Goal: Task Accomplishment & Management: Manage account settings

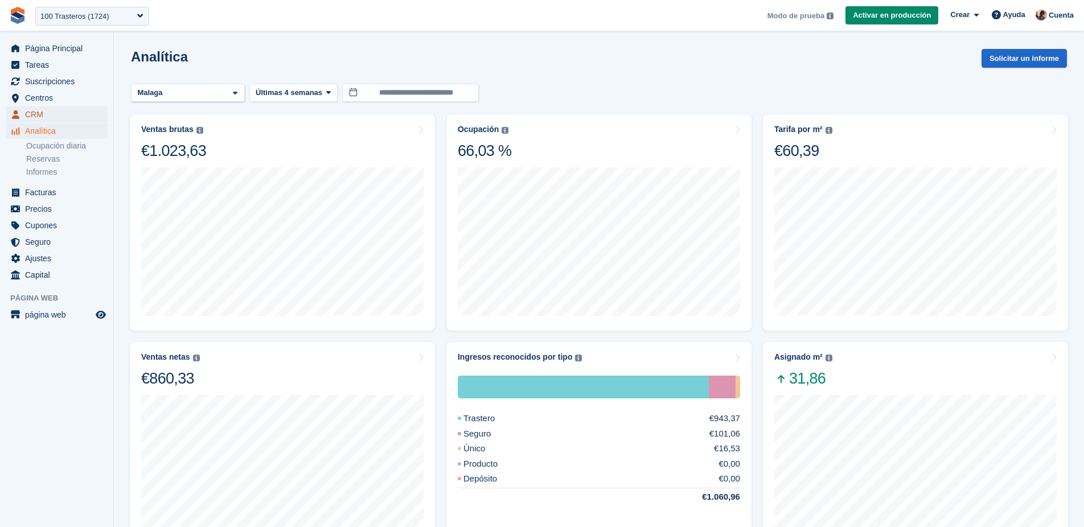
click at [75, 114] on span "CRM" at bounding box center [59, 114] width 68 height 16
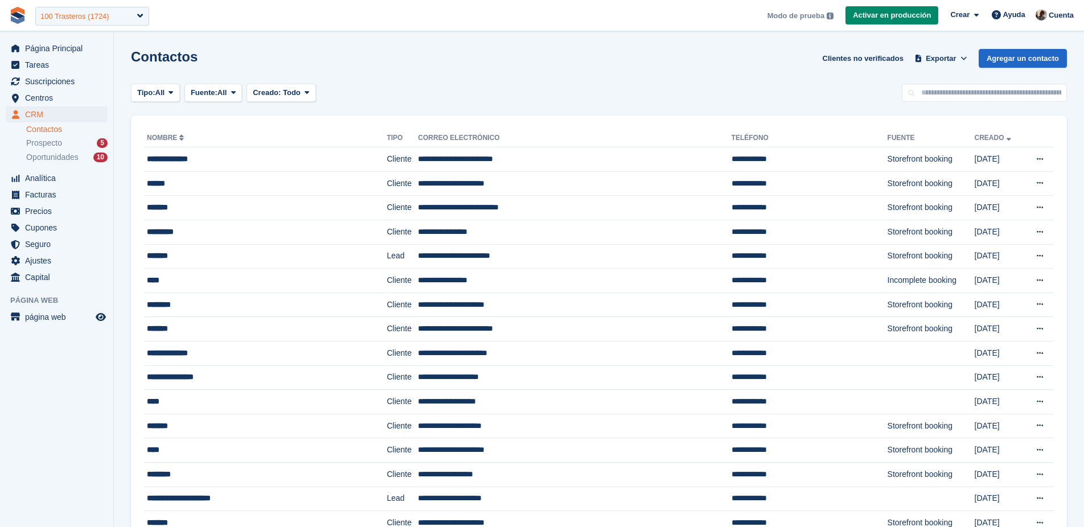
click at [109, 17] on div "100 Trasteros (1724)" at bounding box center [74, 16] width 69 height 11
type input "***"
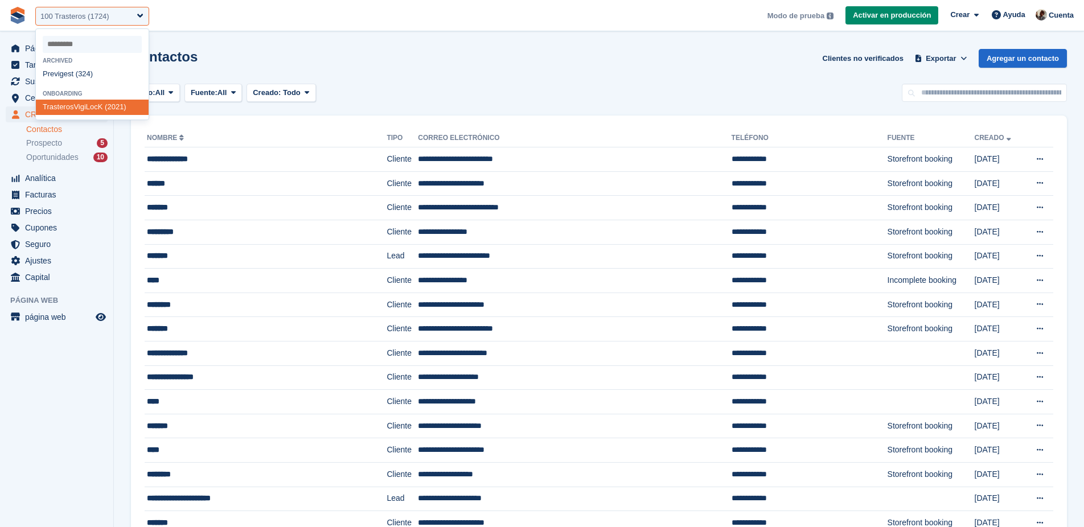
select select "****"
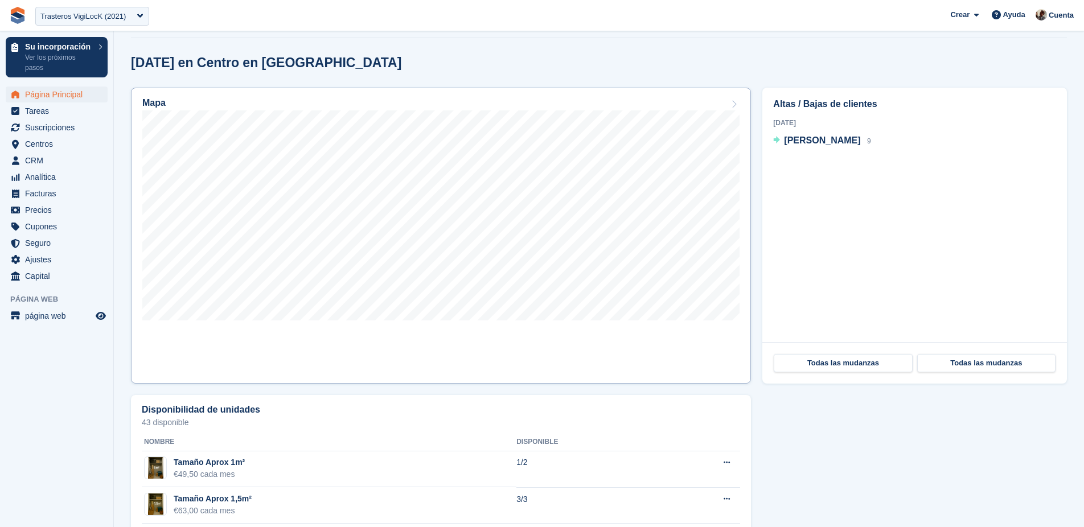
scroll to position [311, 0]
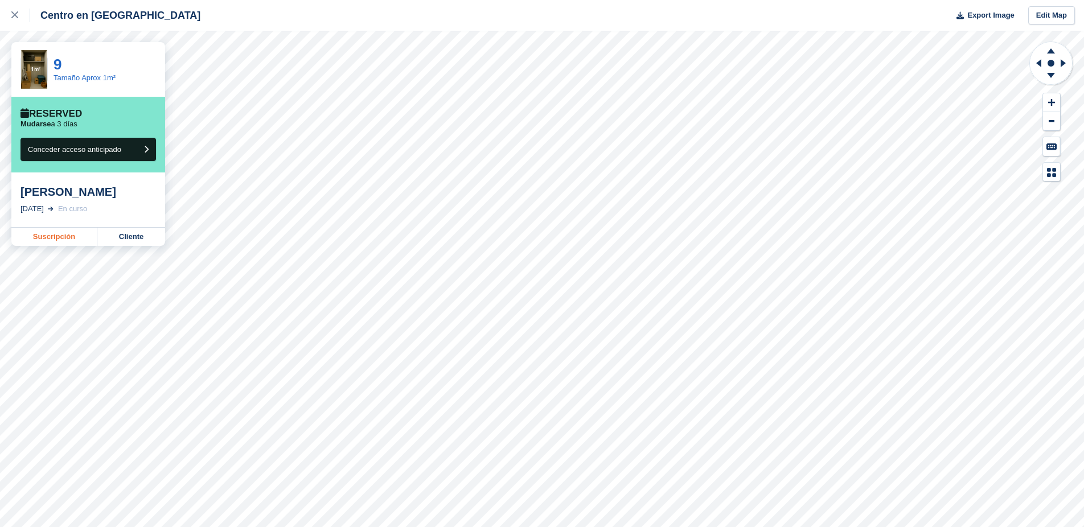
click at [83, 234] on link "Suscripción" at bounding box center [54, 237] width 86 height 18
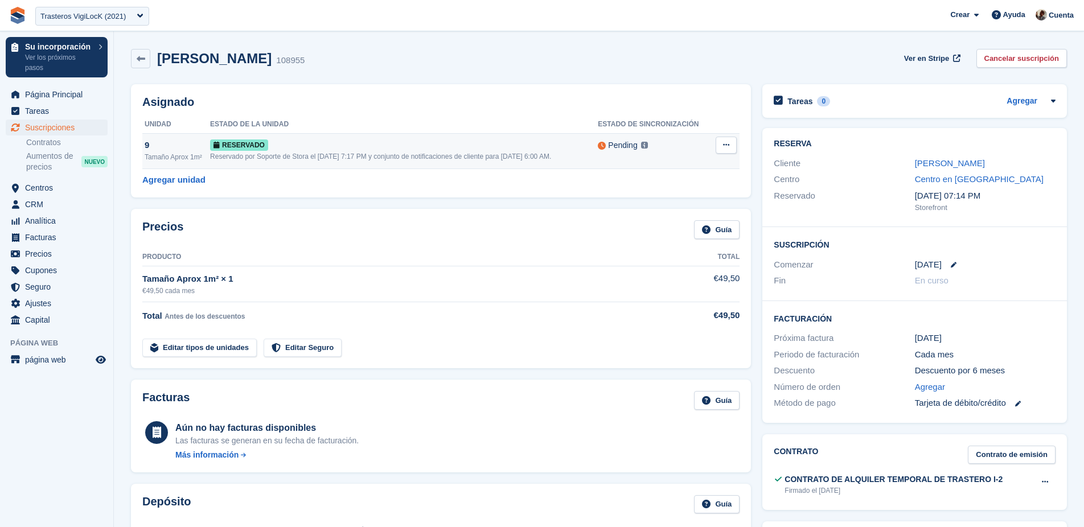
click at [727, 147] on icon at bounding box center [726, 144] width 6 height 7
click at [549, 86] on div "Asignado Unidad Estado de la unidad Estado de sincronización 9 Tamaño Aprox 1m²…" at bounding box center [441, 140] width 620 height 113
click at [475, 265] on th "Producto" at bounding box center [406, 257] width 528 height 18
click at [86, 22] on div "Trasteros VigiLocK (2021)" at bounding box center [92, 16] width 114 height 19
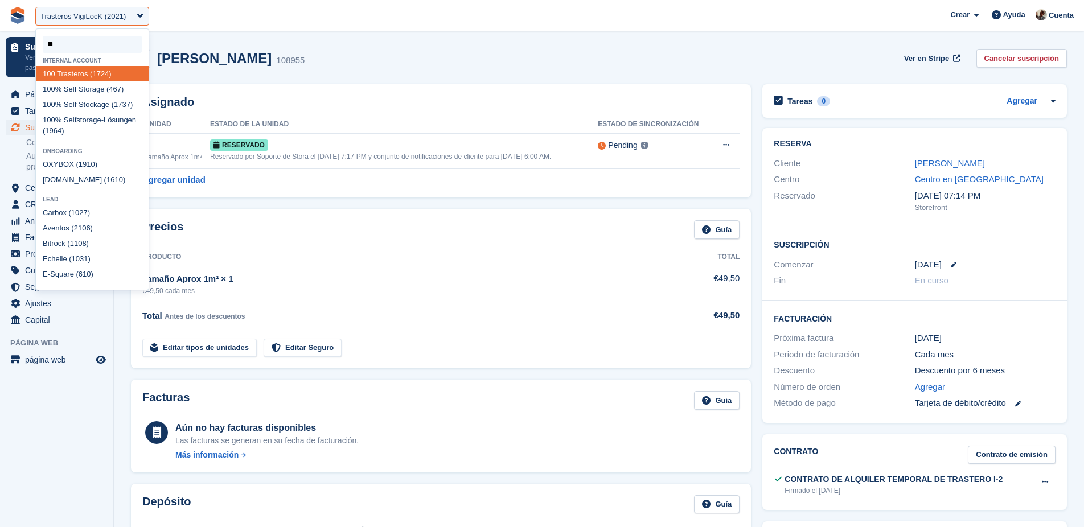
type input "***"
select select "****"
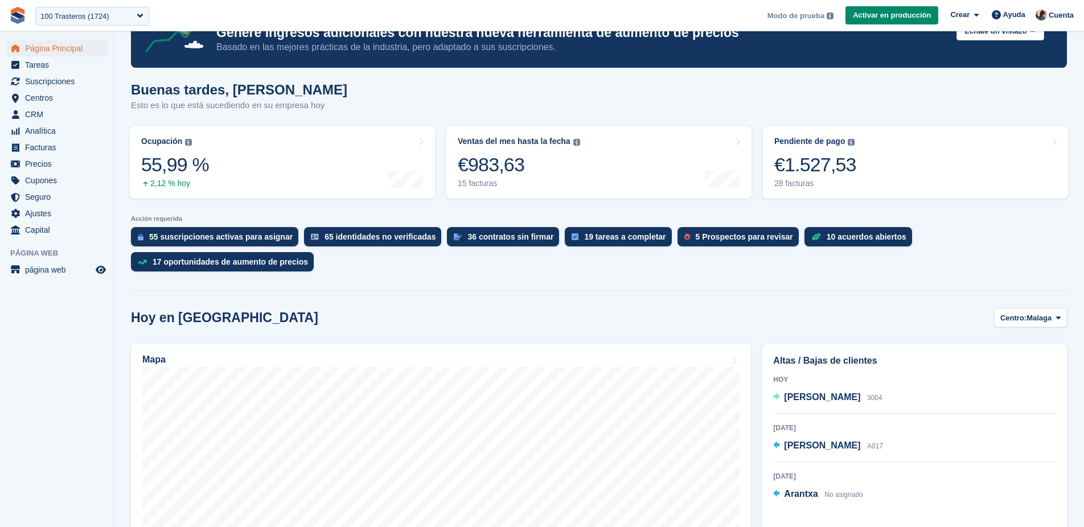
scroll to position [82, 0]
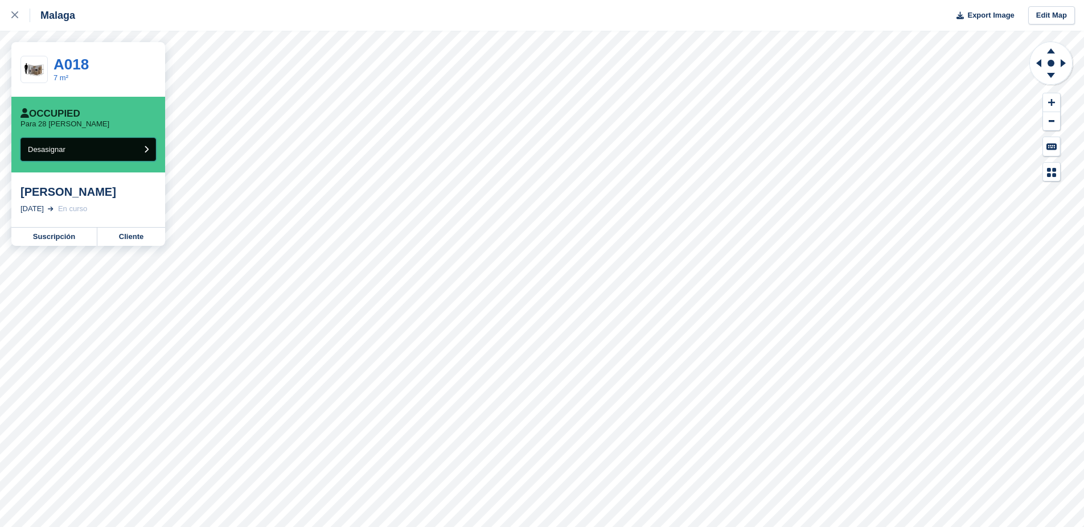
click at [120, 150] on button "Desasignar" at bounding box center [87, 149] width 135 height 23
click at [58, 237] on link "Suscripción" at bounding box center [54, 237] width 86 height 18
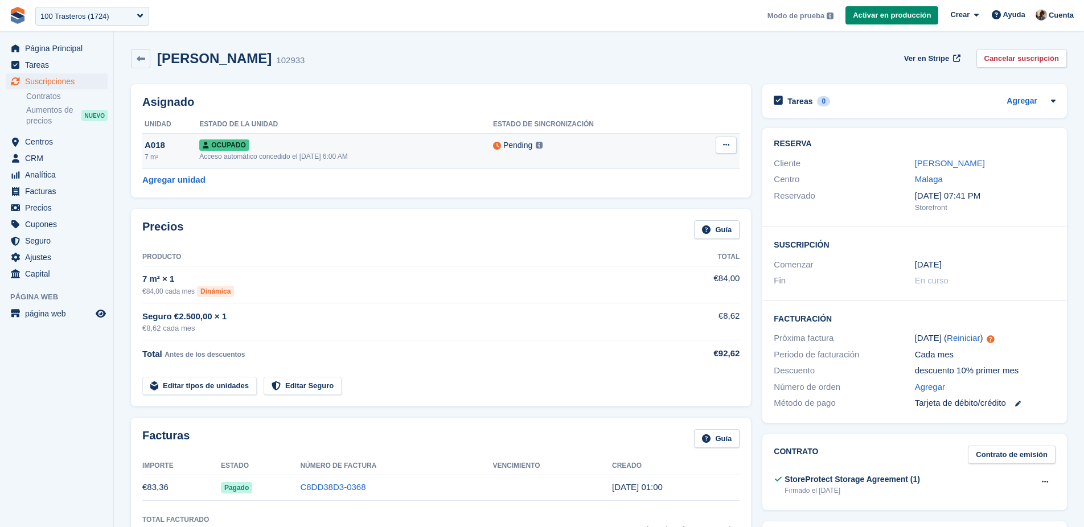
click at [731, 147] on button at bounding box center [725, 145] width 21 height 17
click at [1010, 57] on link "Cancelar suscripción" at bounding box center [1021, 58] width 91 height 19
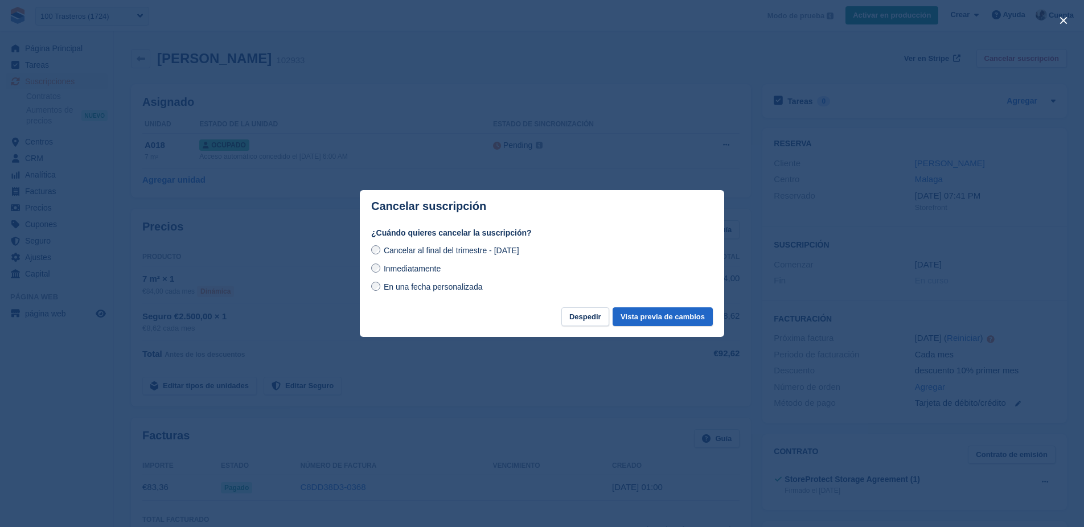
click at [590, 307] on div "¿Cuándo quieres cancelar la suscripción? Cancelar al final del trimestre - Lune…" at bounding box center [542, 267] width 364 height 80
click at [587, 319] on button "Despedir" at bounding box center [585, 316] width 48 height 19
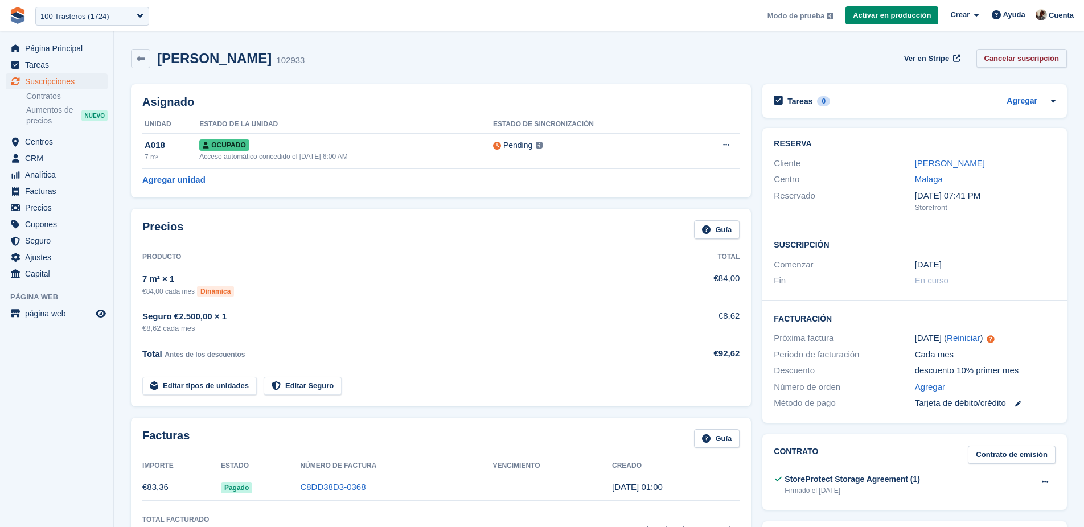
click at [990, 66] on link "Cancelar suscripción" at bounding box center [1021, 58] width 91 height 19
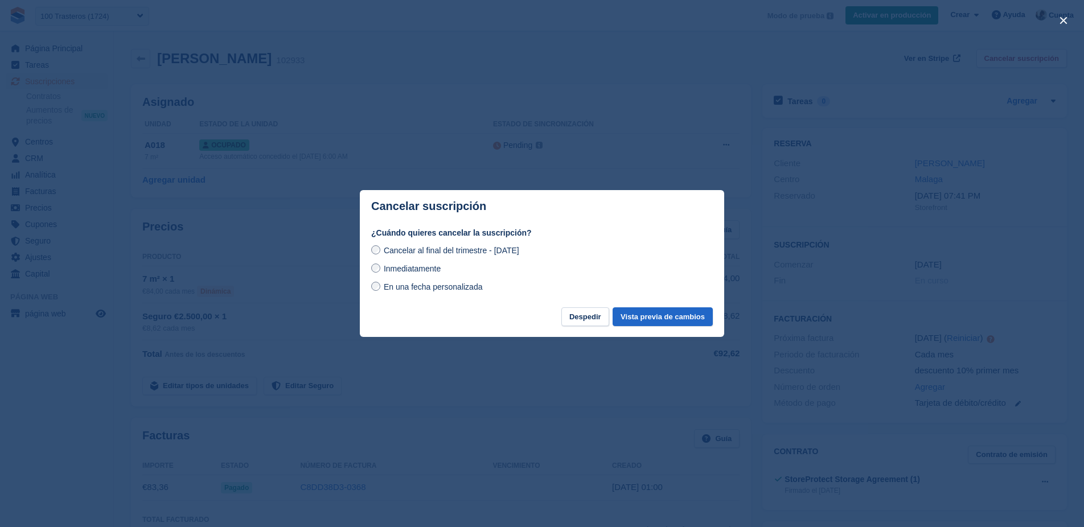
click at [436, 284] on span "En una fecha personalizada" at bounding box center [433, 286] width 99 height 9
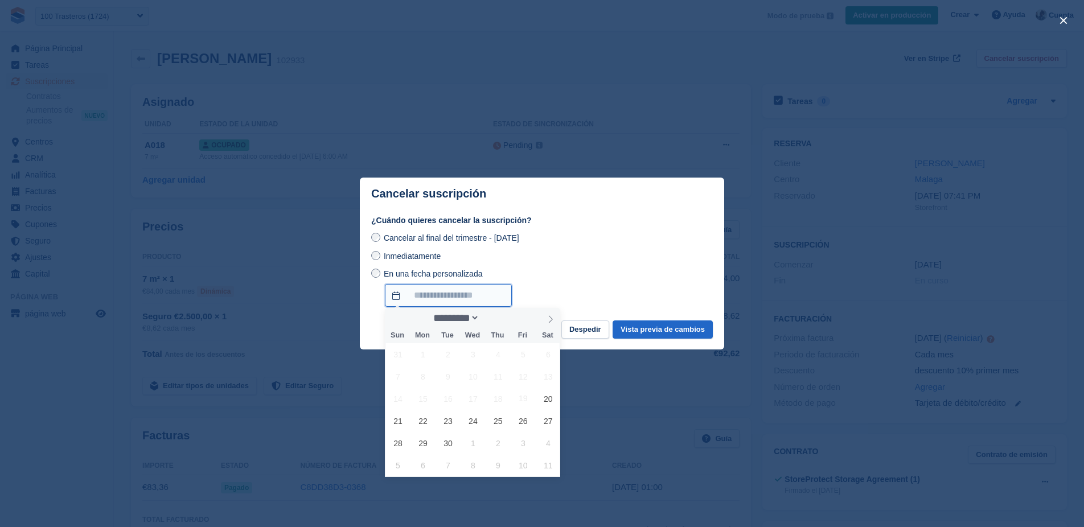
click at [437, 295] on input "En una fecha personalizada" at bounding box center [448, 295] width 127 height 23
click at [454, 444] on span "30" at bounding box center [448, 443] width 22 height 22
type input "*********"
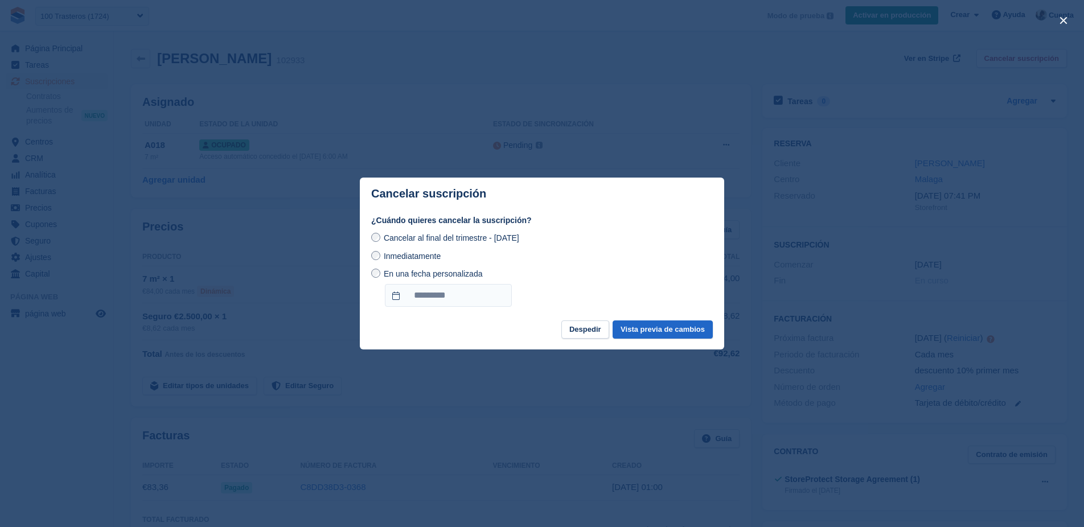
click at [470, 277] on span "En una fecha personalizada" at bounding box center [433, 273] width 99 height 9
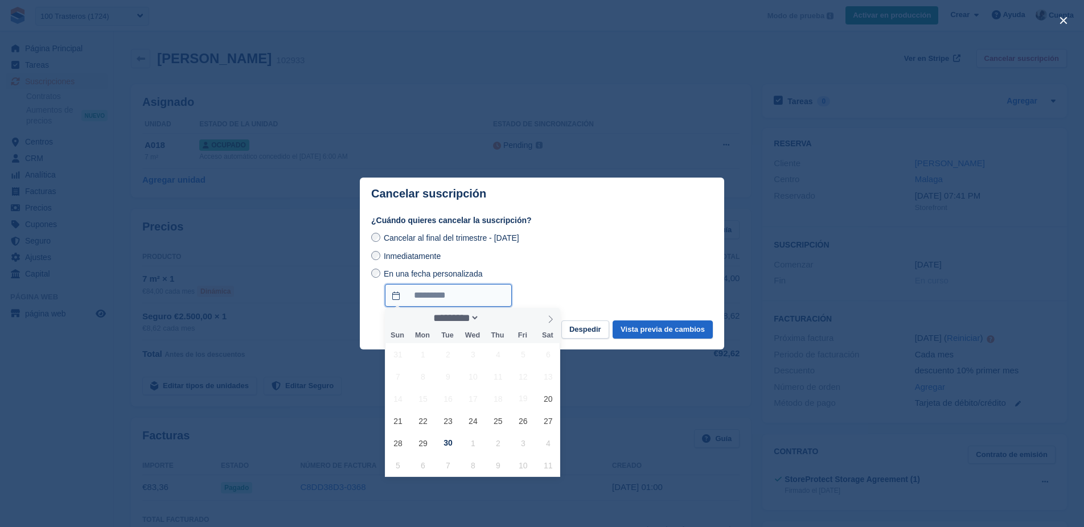
click at [469, 297] on input "*********" at bounding box center [448, 295] width 127 height 23
click at [549, 319] on icon at bounding box center [550, 319] width 8 height 8
select select "*"
click at [477, 422] on span "22" at bounding box center [473, 421] width 22 height 22
type input "**********"
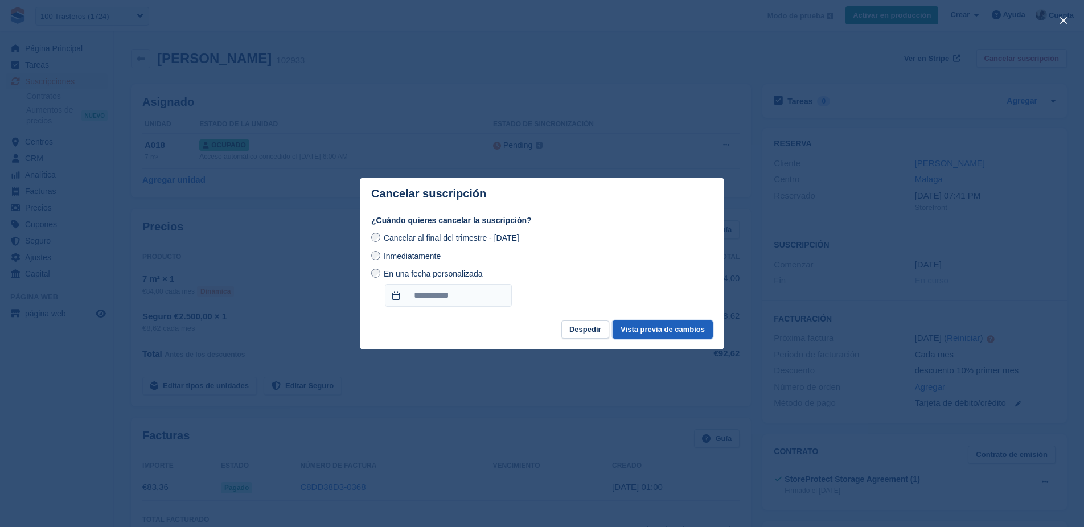
click at [666, 332] on button "Vista previa de cambios" at bounding box center [662, 329] width 100 height 19
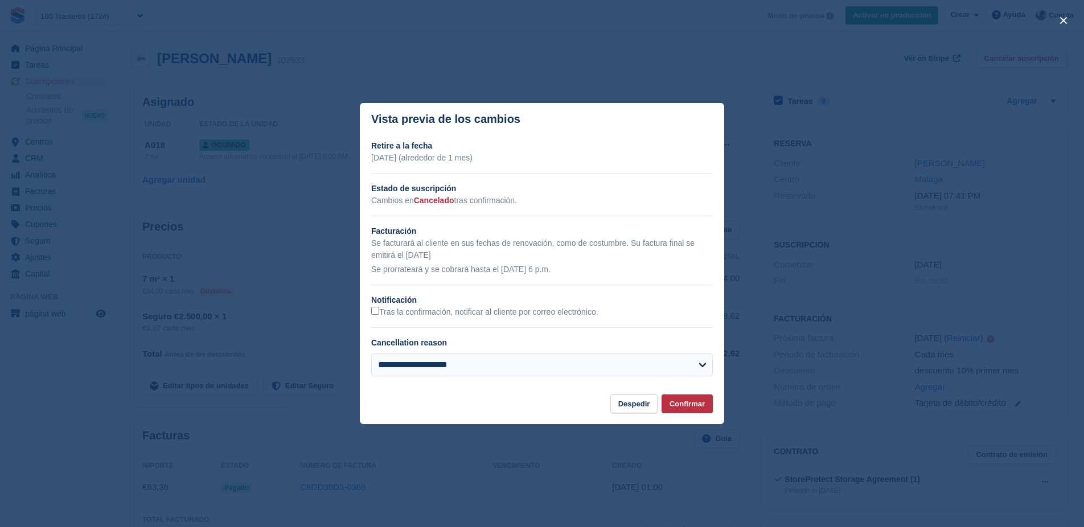
drag, startPoint x: 404, startPoint y: 273, endPoint x: 644, endPoint y: 263, distance: 240.4
click at [636, 264] on div "Se facturará al cliente en sus fechas de renovación, como de costumbre. Su fact…" at bounding box center [541, 256] width 341 height 38
click at [636, 408] on button "Despedir" at bounding box center [634, 403] width 48 height 19
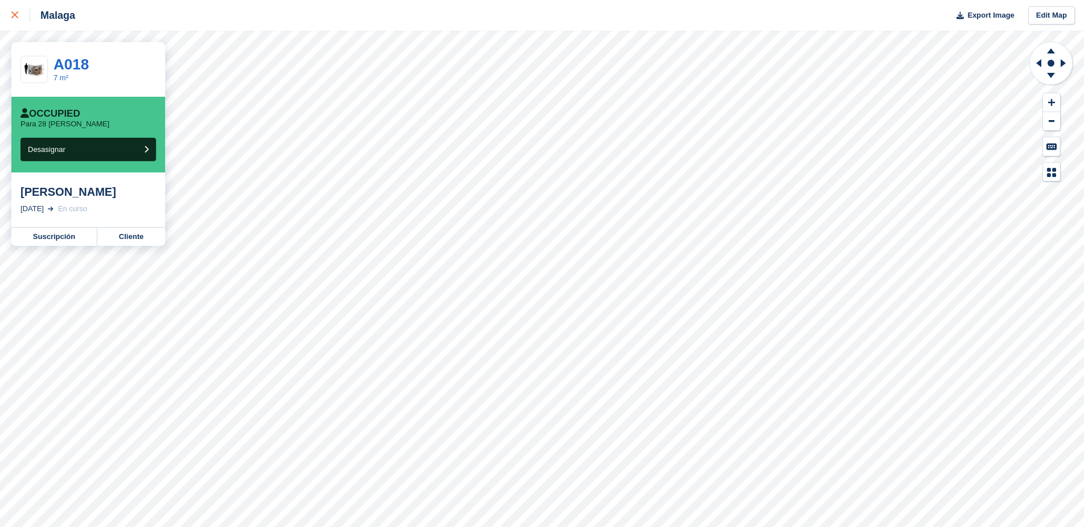
click at [11, 16] on icon at bounding box center [14, 14] width 7 height 7
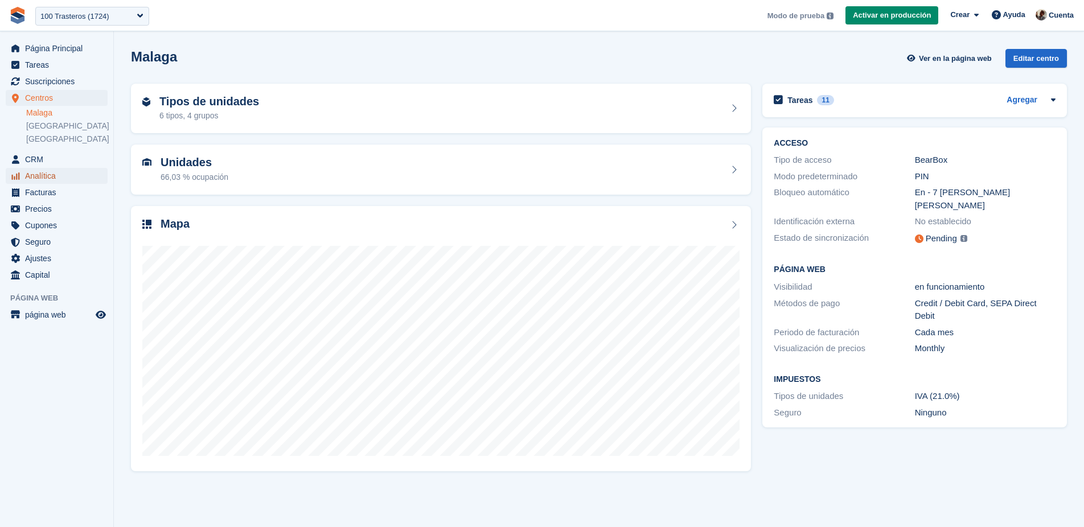
click at [73, 172] on span "Analítica" at bounding box center [59, 176] width 68 height 16
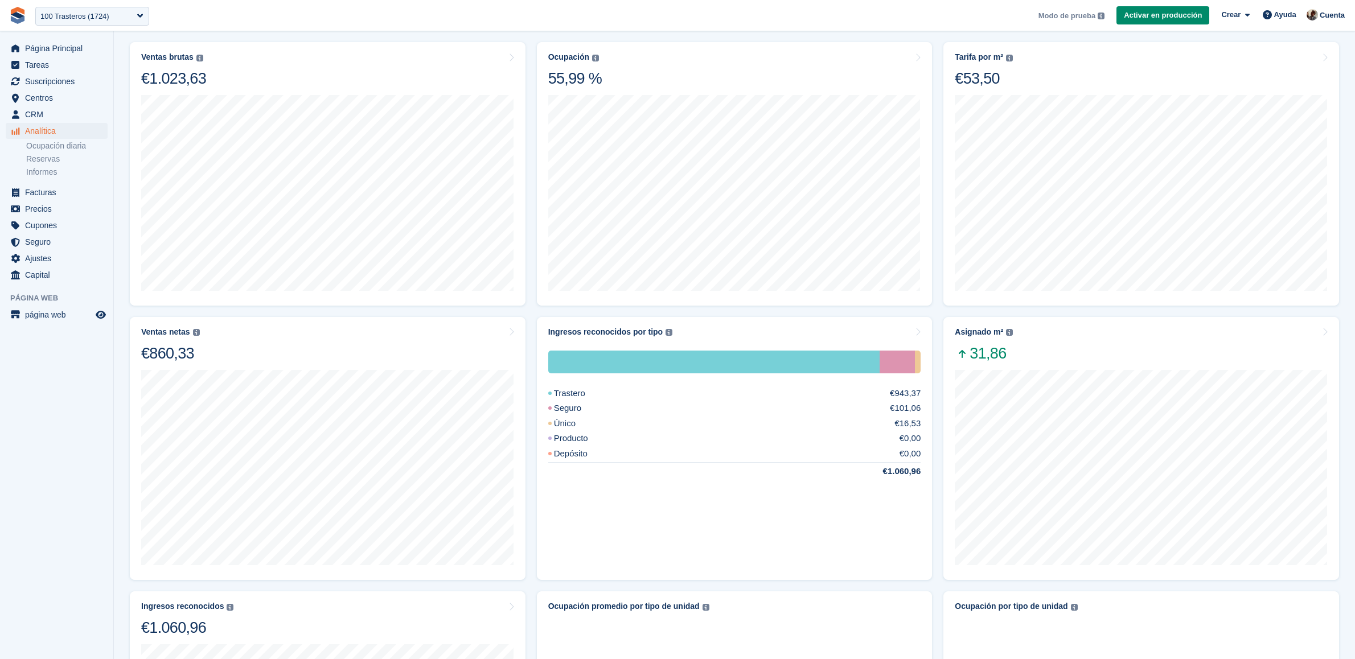
scroll to position [69, 0]
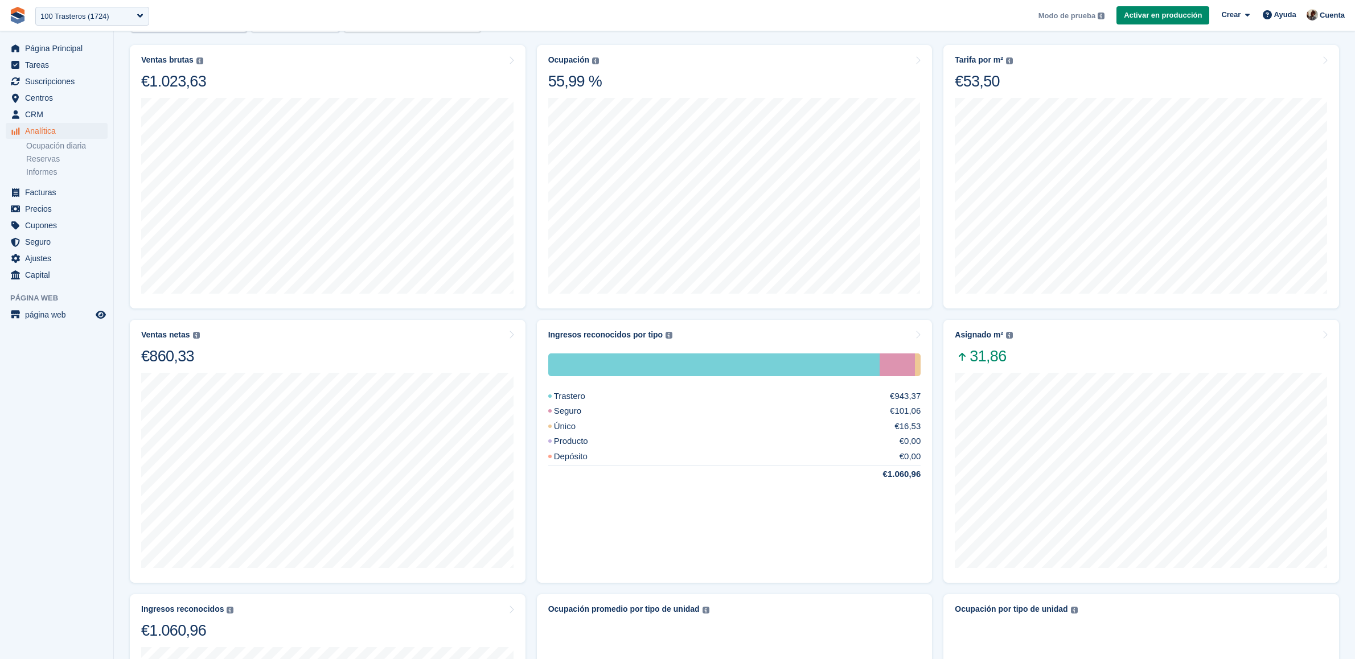
click at [57, 507] on aside "Página Principal Tareas Suscripciones Suscripciones Suscripciones Contratos Aum…" at bounding box center [56, 332] width 113 height 602
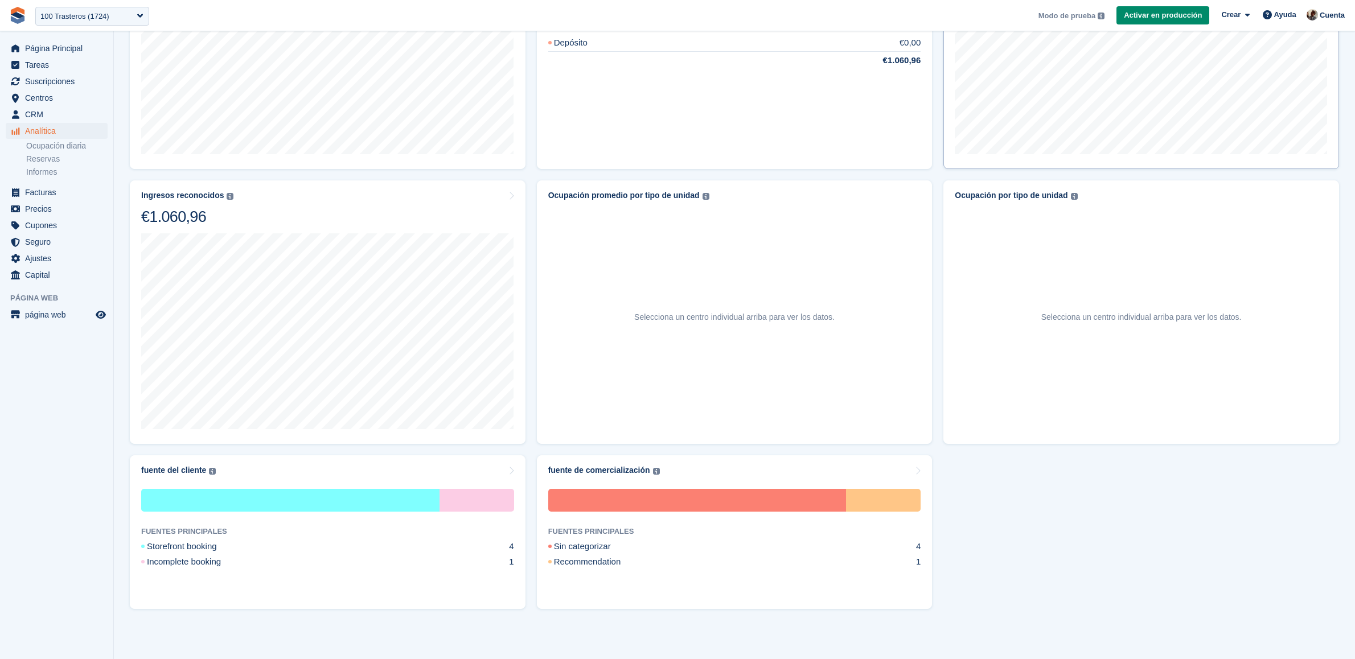
scroll to position [0, 0]
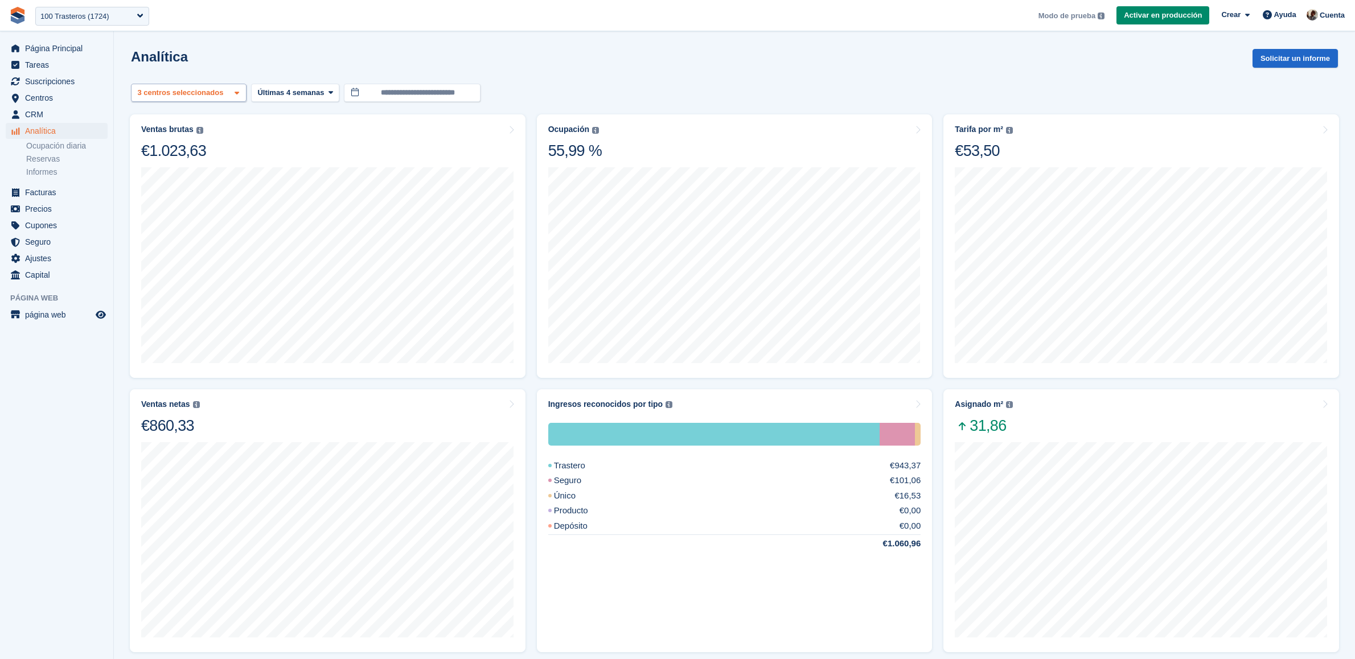
click at [231, 99] on div "Malaga 2 centros seleccionados 3 centros seleccionados" at bounding box center [189, 93] width 116 height 19
click at [204, 163] on div "[GEOGRAPHIC_DATA]" at bounding box center [188, 170] width 105 height 31
click at [198, 191] on div "[GEOGRAPHIC_DATA]" at bounding box center [188, 202] width 104 height 31
select select "****"
click at [49, 397] on aside "Página Principal Tareas Suscripciones Suscripciones Suscripciones Contratos Aum…" at bounding box center [56, 332] width 113 height 602
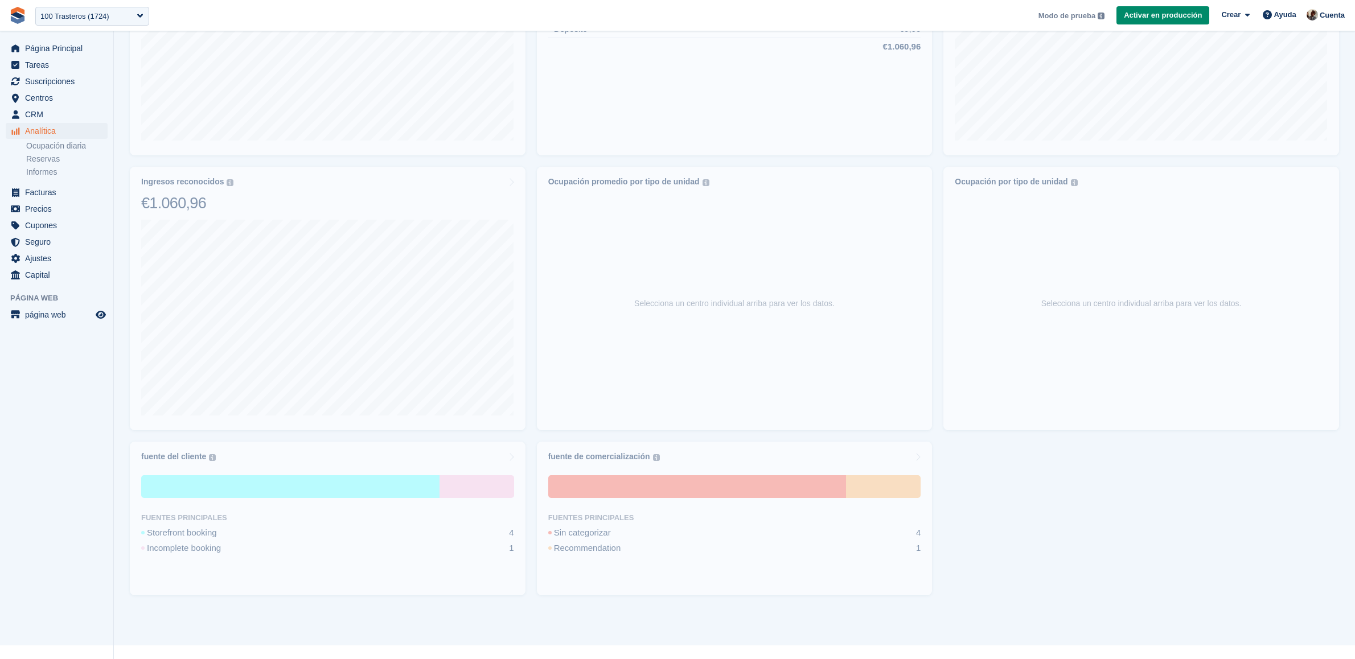
scroll to position [567, 0]
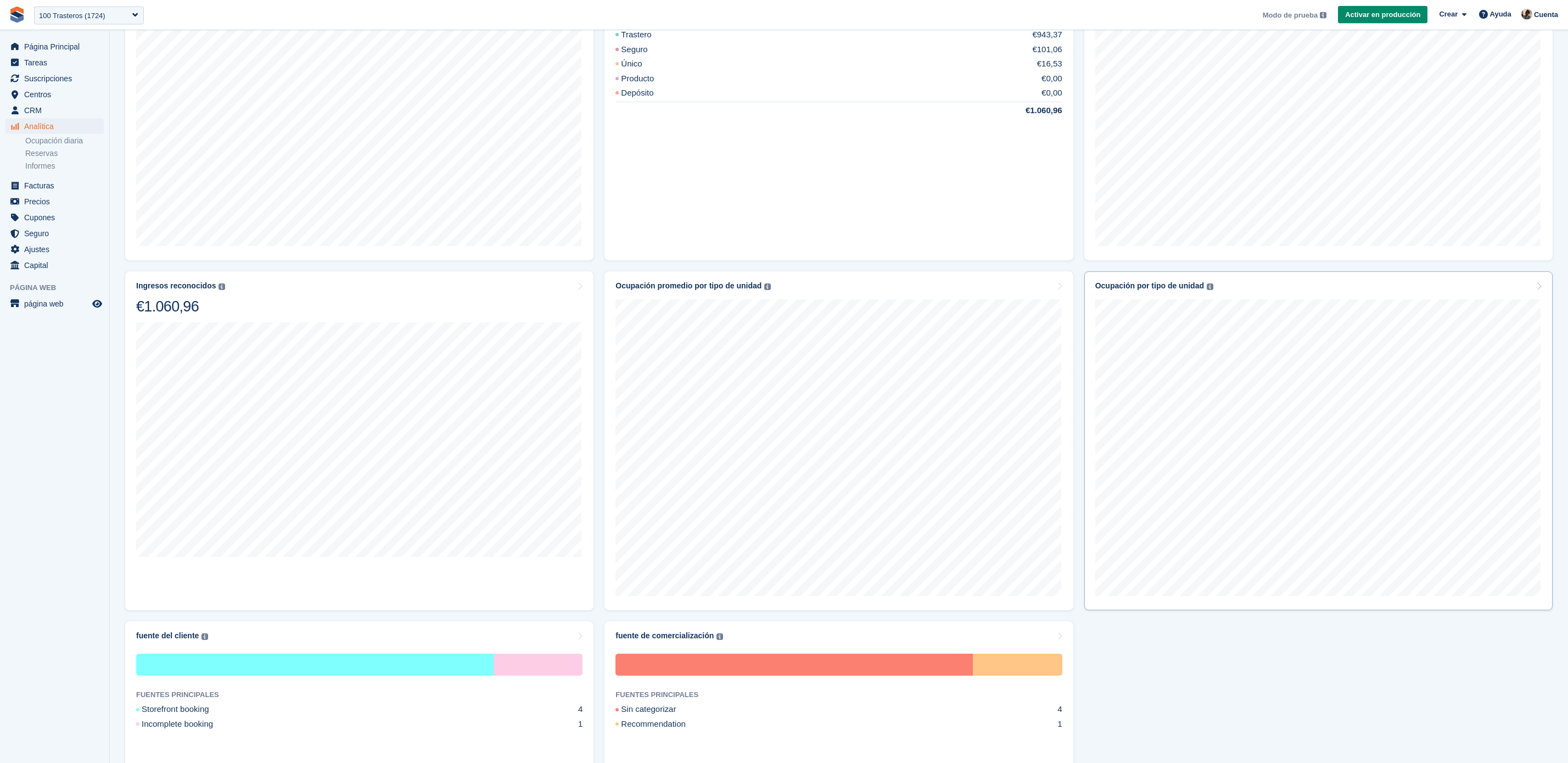
scroll to position [516, 0]
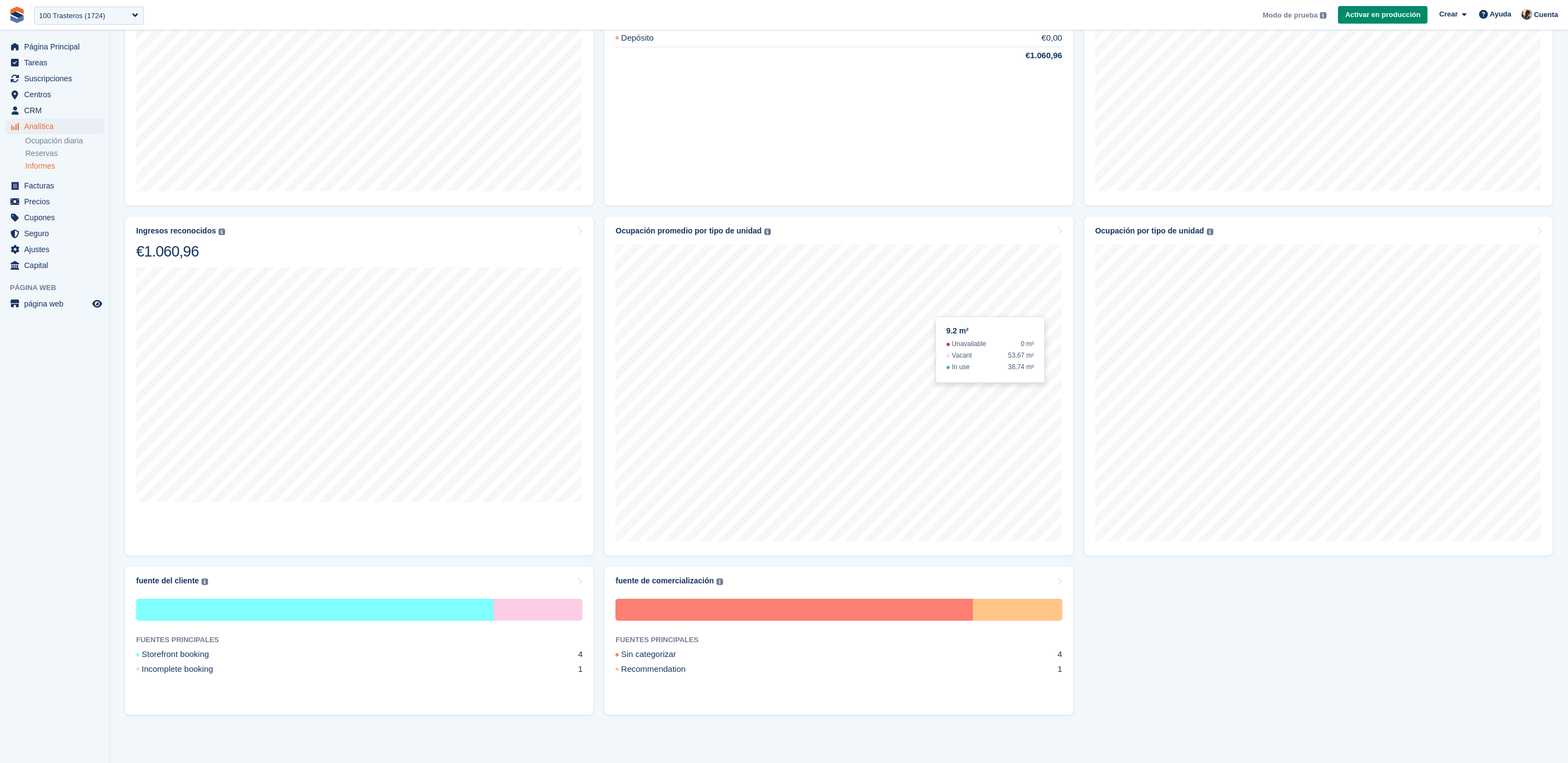
click at [59, 166] on link "Informes" at bounding box center [64, 166] width 78 height 11
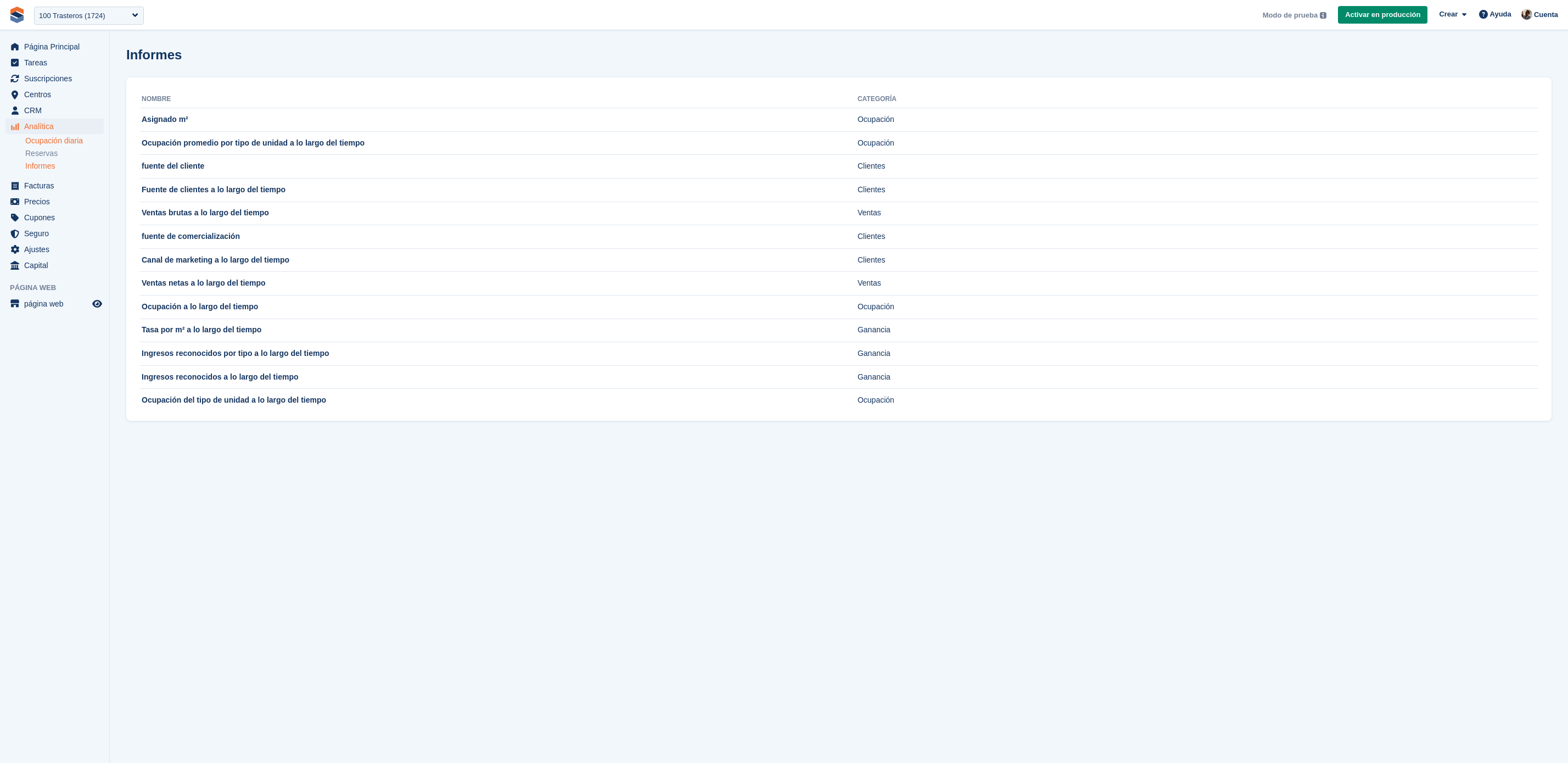
click at [80, 142] on link "Ocupación diaria" at bounding box center [64, 141] width 78 height 11
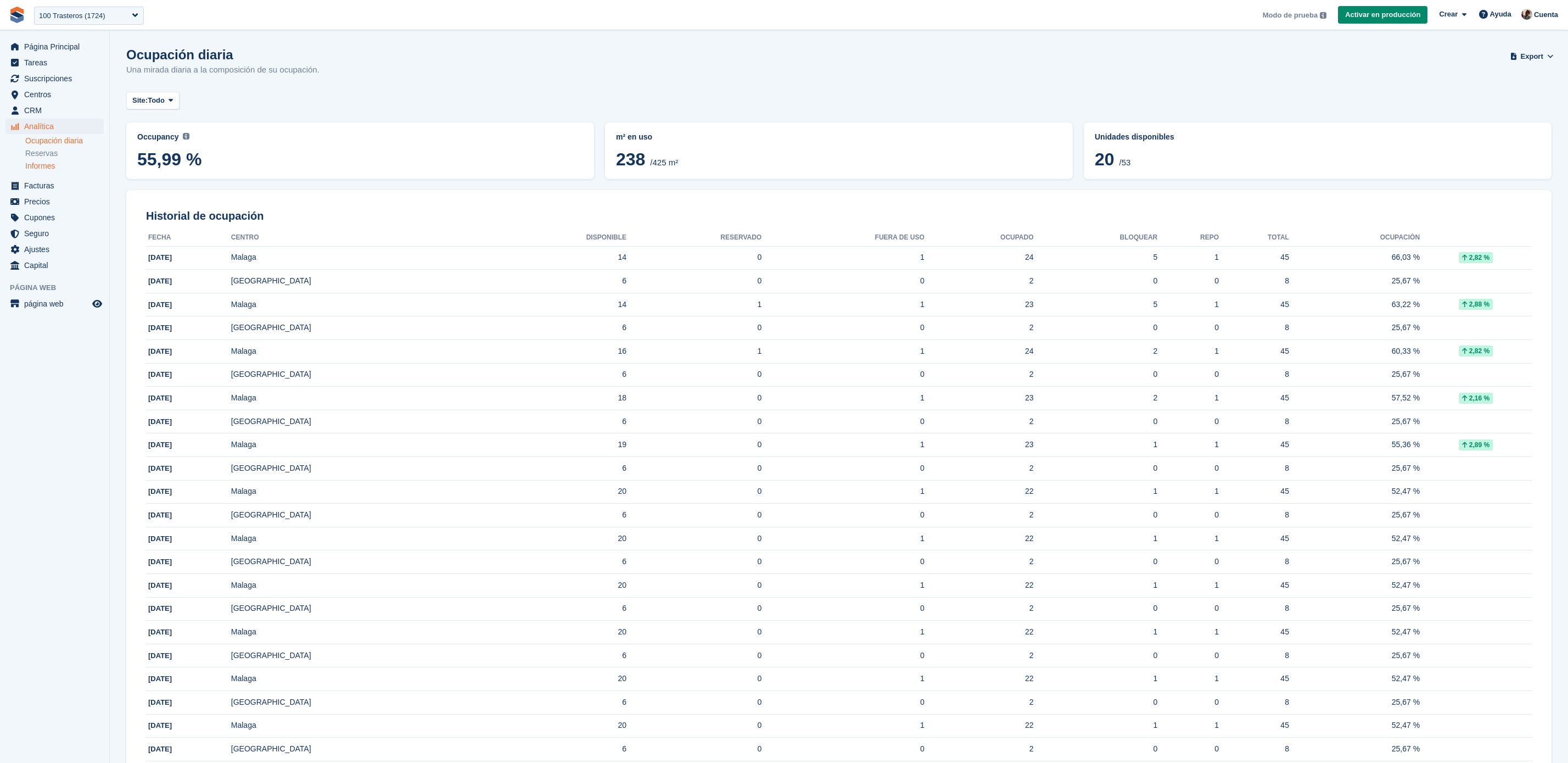
click at [68, 166] on link "Informes" at bounding box center [64, 166] width 78 height 11
